Goal: Transaction & Acquisition: Purchase product/service

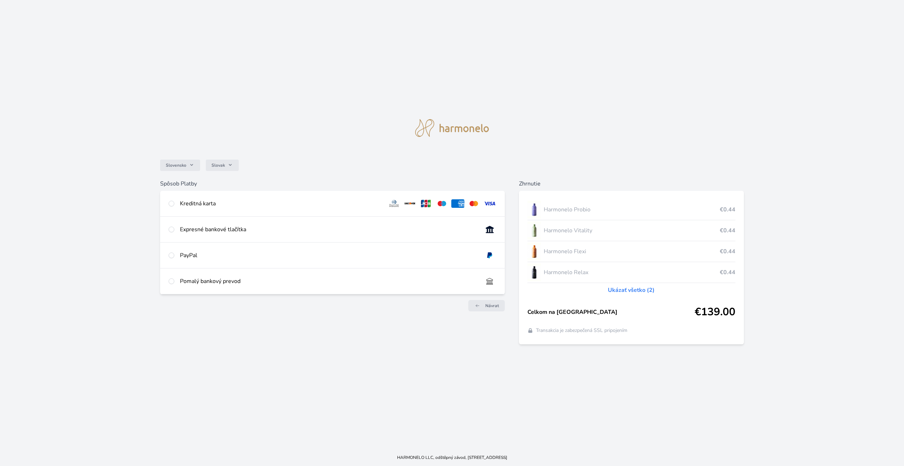
click at [192, 204] on div "Kreditná karta" at bounding box center [281, 203] width 202 height 9
radio input "true"
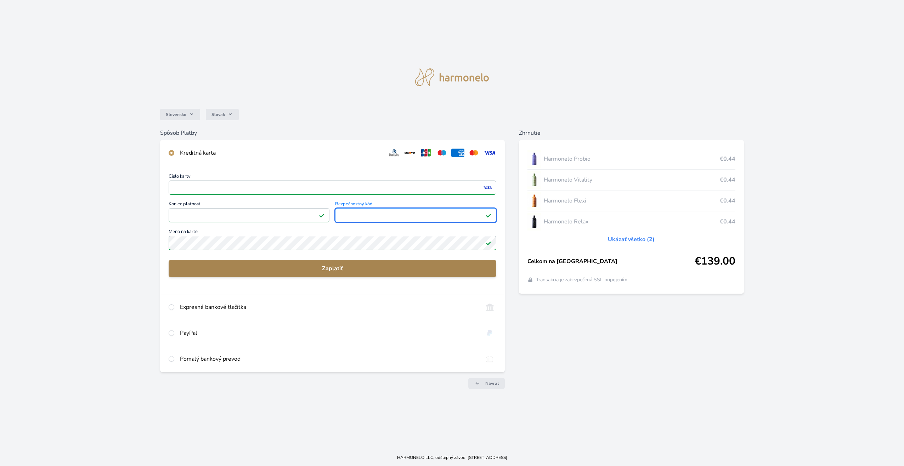
click at [334, 270] on span "Zaplatiť" at bounding box center [332, 268] width 316 height 9
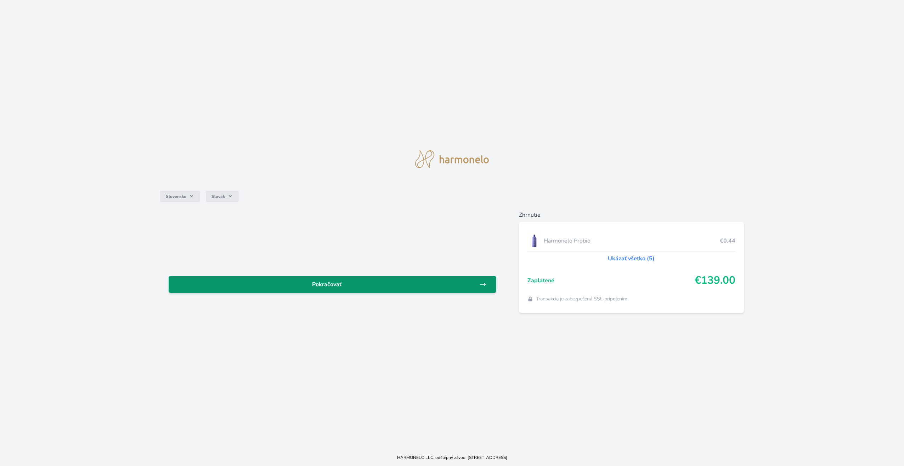
click at [329, 282] on span "Pokračovať" at bounding box center [326, 284] width 305 height 9
